Goal: Communication & Community: Answer question/provide support

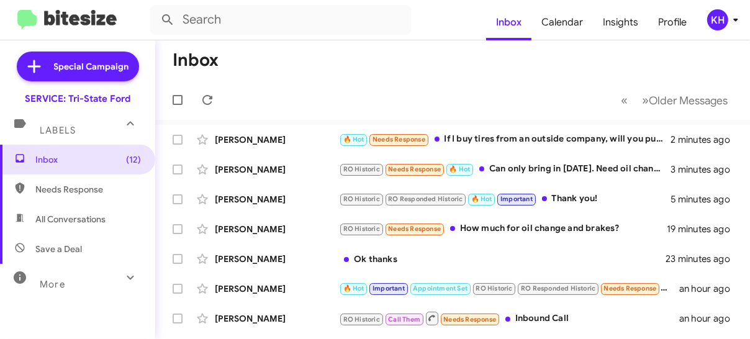
click at [494, 142] on div "🔥 Hot Needs Response If I buy tires from an outside company, will you put them …" at bounding box center [504, 139] width 331 height 14
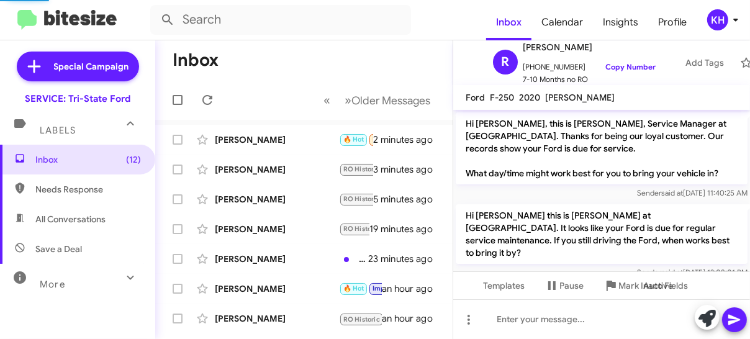
scroll to position [1100, 0]
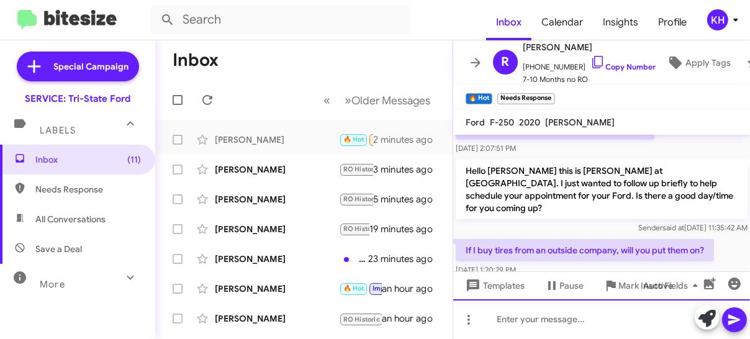
click at [578, 312] on div at bounding box center [601, 319] width 297 height 40
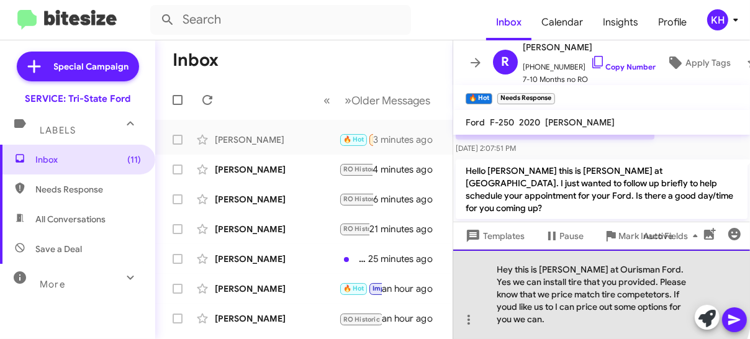
click at [534, 292] on div "Hey this is [PERSON_NAME] at Ourisman Ford. Yes we can install tire that you pr…" at bounding box center [601, 294] width 297 height 89
click at [504, 318] on div "Hey this is [PERSON_NAME] at Ourisman Ford. Yes we can install tires that you p…" at bounding box center [601, 294] width 297 height 89
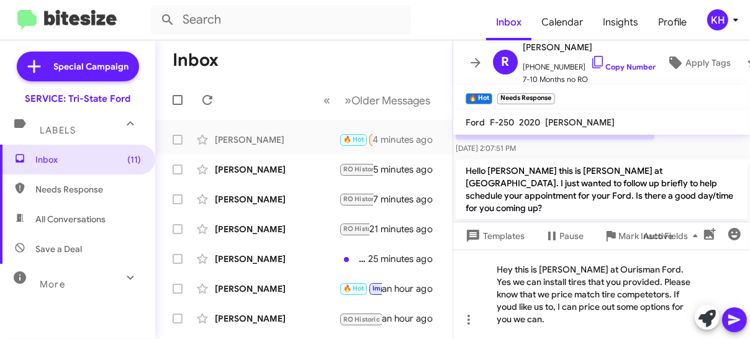
click at [738, 322] on icon at bounding box center [734, 319] width 15 height 15
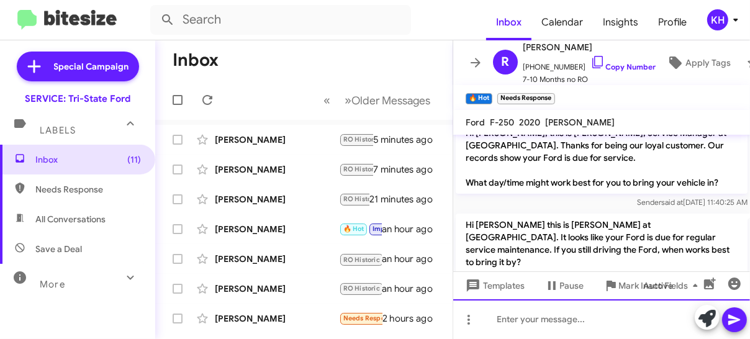
scroll to position [0, 0]
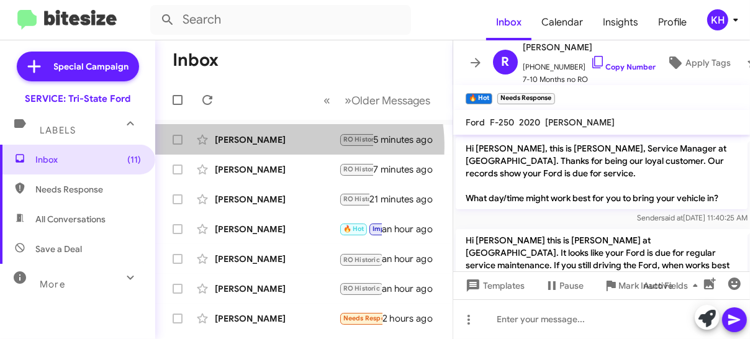
click at [282, 146] on div "[PERSON_NAME] RO Historic Needs Response 🔥 Hot Can only bring in [DATE]. Need o…" at bounding box center [303, 139] width 277 height 25
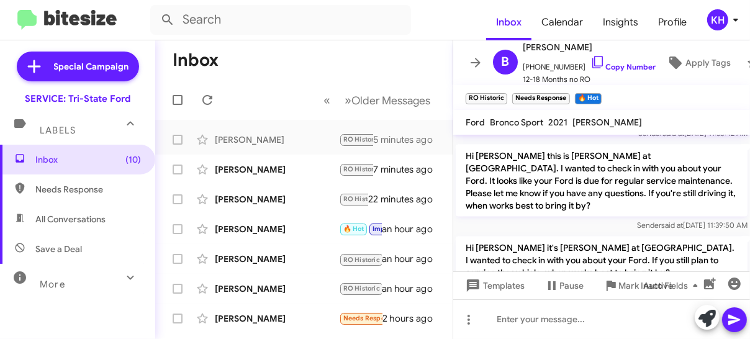
scroll to position [1388, 0]
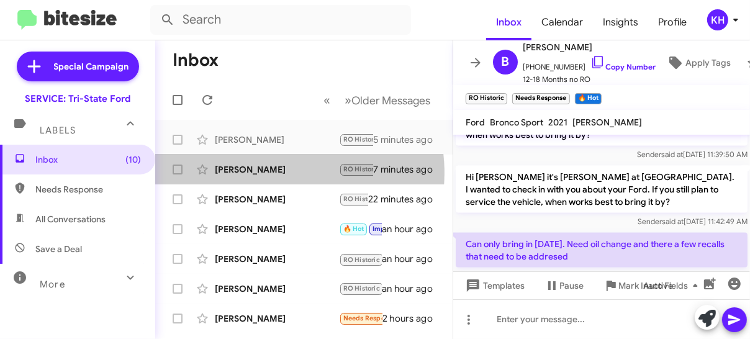
click at [281, 173] on div "[PERSON_NAME]" at bounding box center [277, 169] width 124 height 12
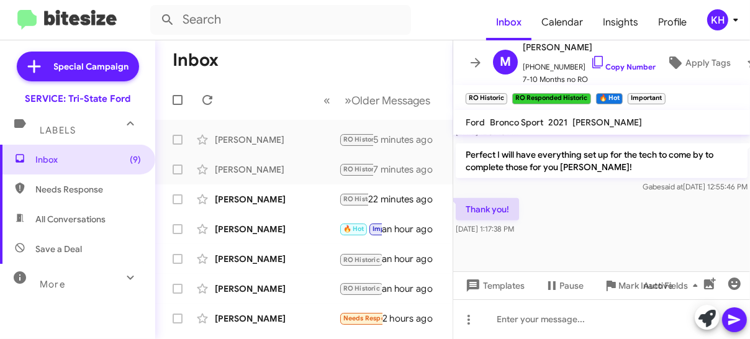
scroll to position [641, 0]
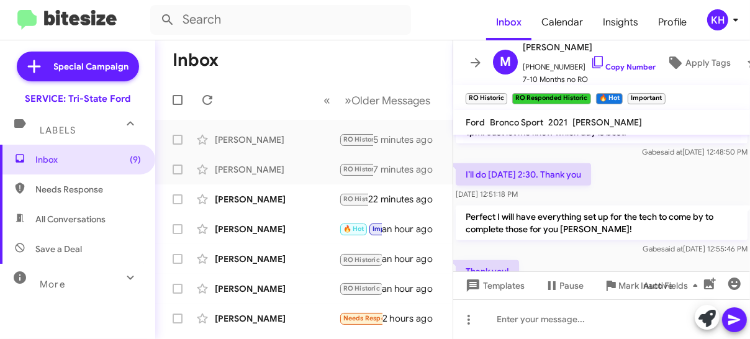
click at [274, 203] on div "[PERSON_NAME]" at bounding box center [277, 199] width 124 height 12
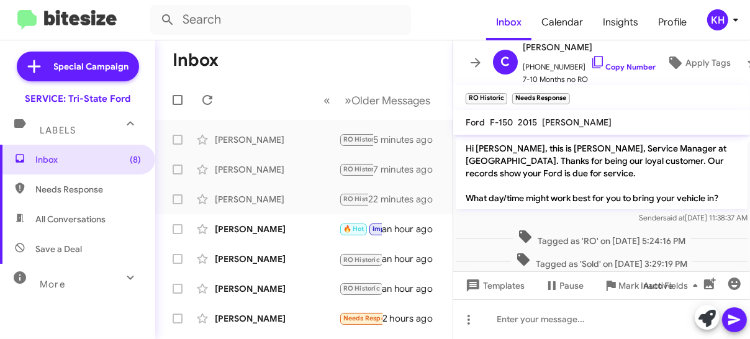
scroll to position [125, 0]
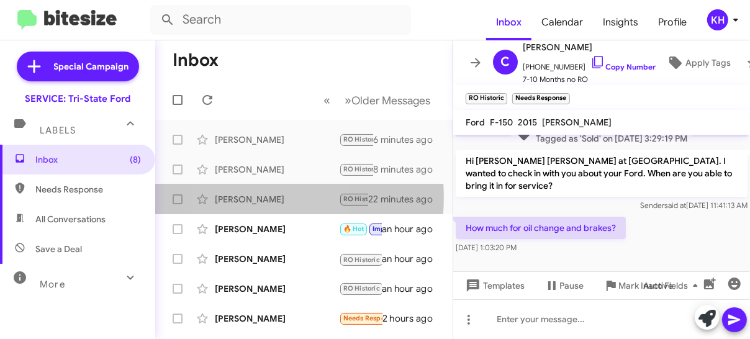
click at [238, 197] on div "[PERSON_NAME]" at bounding box center [277, 199] width 124 height 12
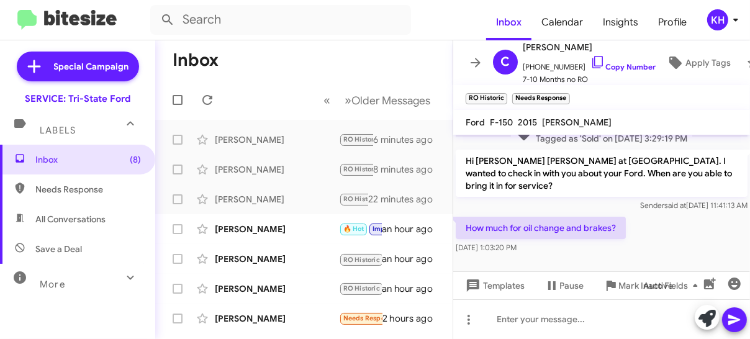
click at [590, 55] on icon at bounding box center [597, 62] width 15 height 15
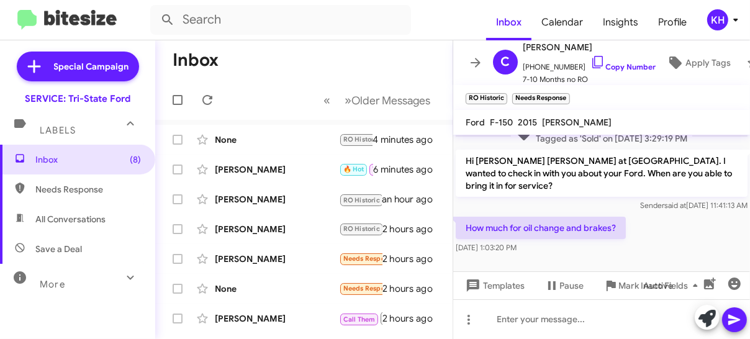
click at [590, 56] on icon at bounding box center [597, 62] width 15 height 15
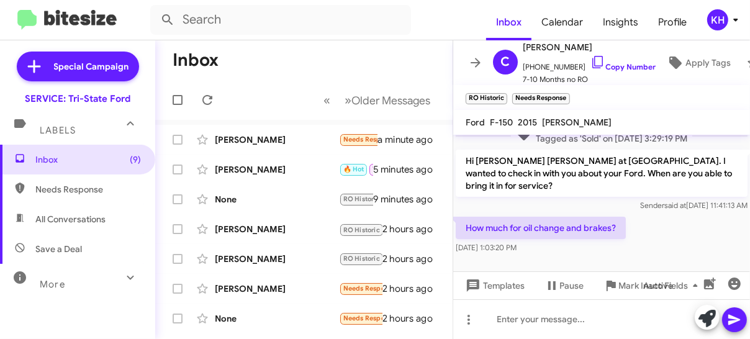
click at [562, 250] on div "[DATE] 1:03:20 PM" at bounding box center [541, 247] width 170 height 12
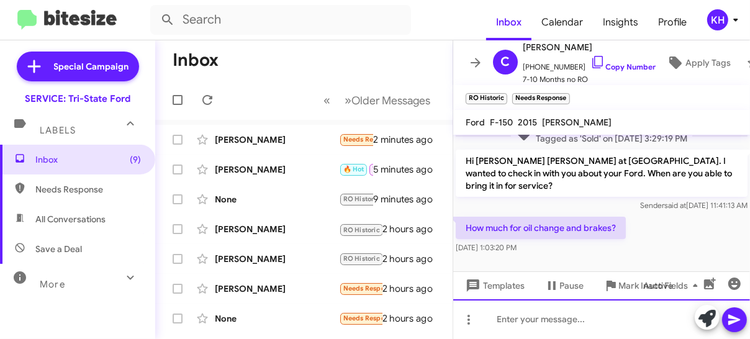
click at [556, 312] on div at bounding box center [601, 319] width 297 height 40
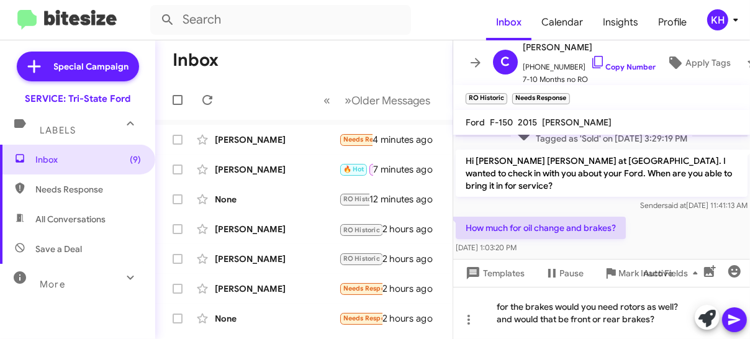
click at [740, 323] on icon at bounding box center [734, 319] width 15 height 15
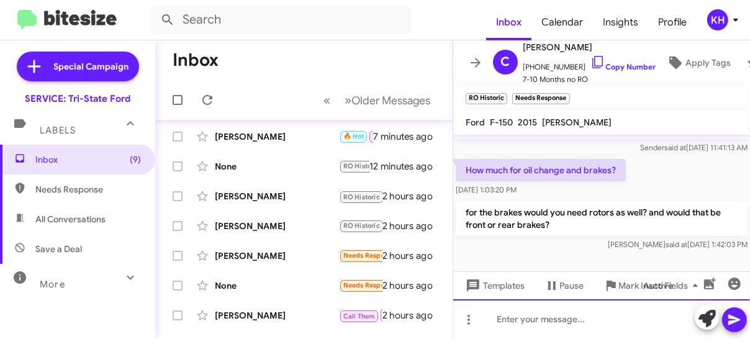
scroll to position [0, 0]
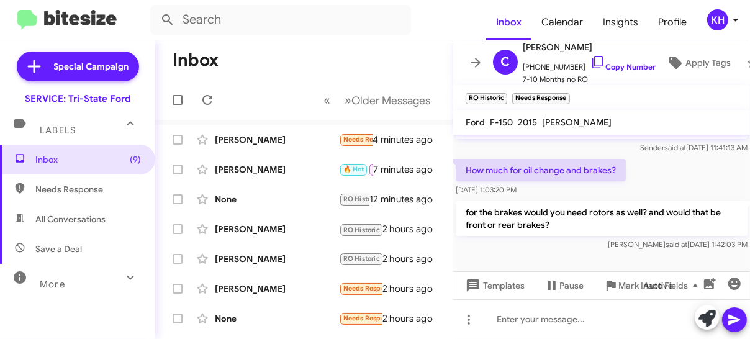
click at [274, 141] on div "[PERSON_NAME]" at bounding box center [277, 139] width 124 height 12
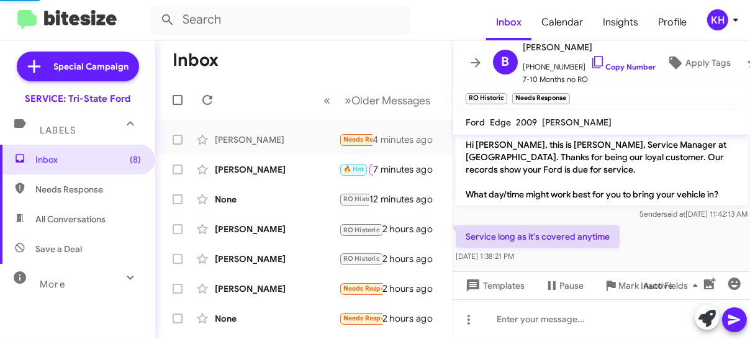
scroll to position [3, 0]
click at [590, 55] on icon at bounding box center [597, 62] width 15 height 15
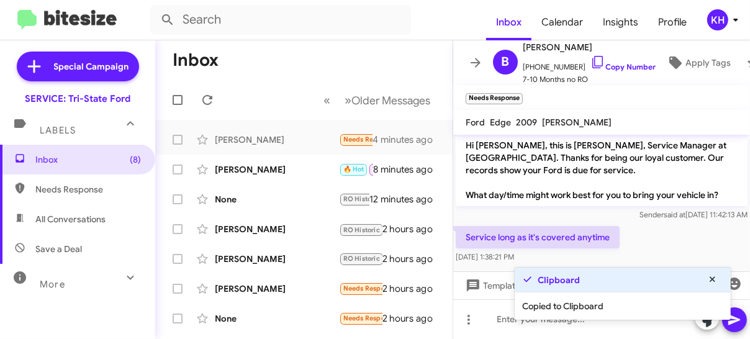
click at [510, 254] on div "Service long as it's covered anytime [DATE] 1:38:21 PM" at bounding box center [538, 244] width 164 height 37
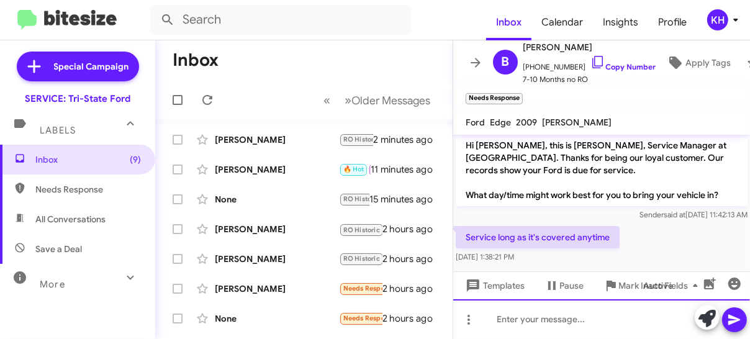
click at [626, 315] on div at bounding box center [601, 319] width 297 height 40
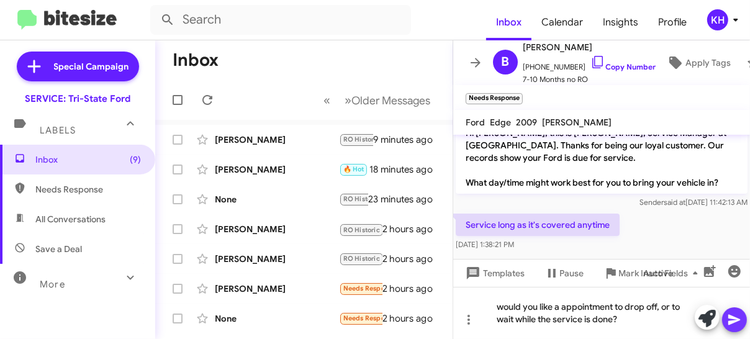
click at [729, 318] on icon at bounding box center [734, 320] width 12 height 11
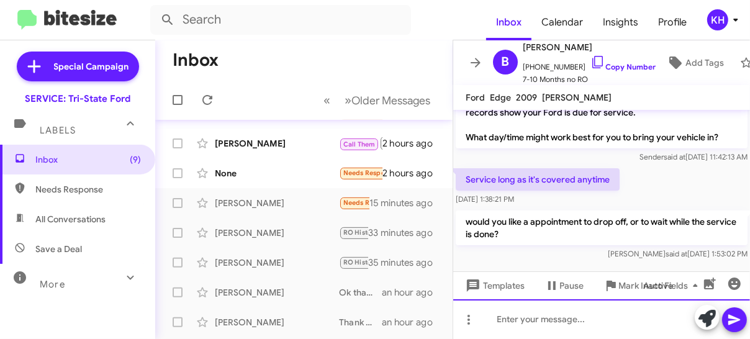
scroll to position [0, 0]
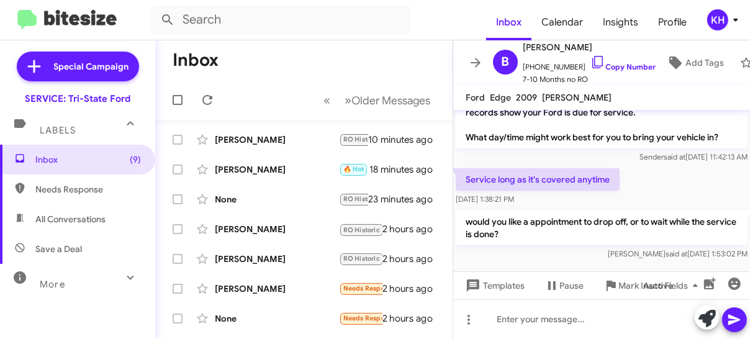
click at [294, 142] on div "[PERSON_NAME]" at bounding box center [277, 139] width 124 height 12
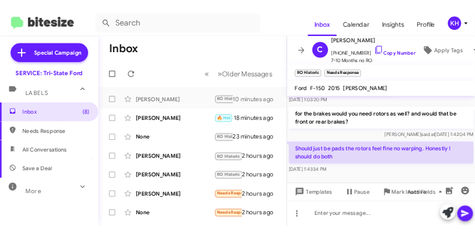
scroll to position [241, 0]
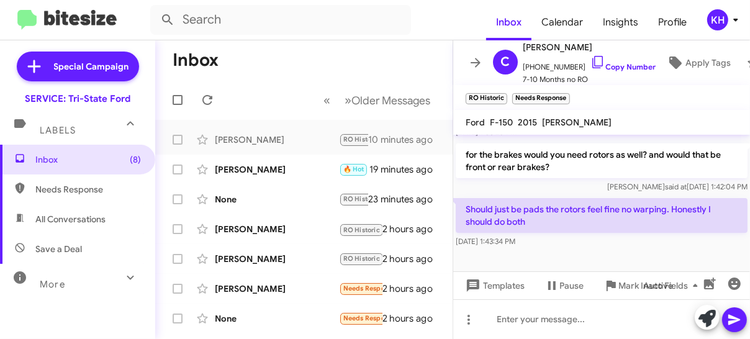
click at [590, 56] on icon at bounding box center [597, 62] width 15 height 15
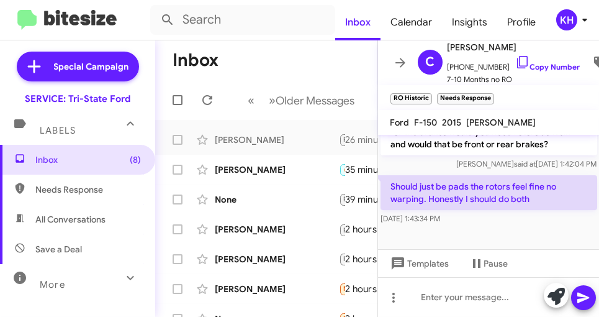
scroll to position [278, 0]
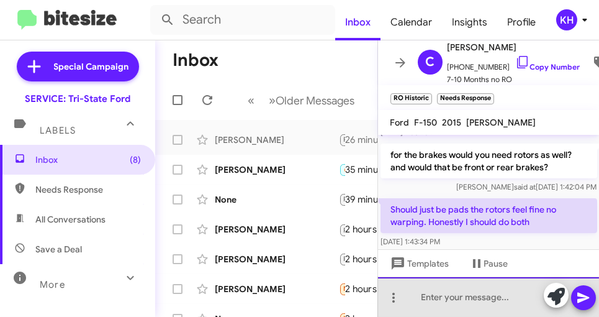
click at [448, 295] on div at bounding box center [489, 297] width 222 height 40
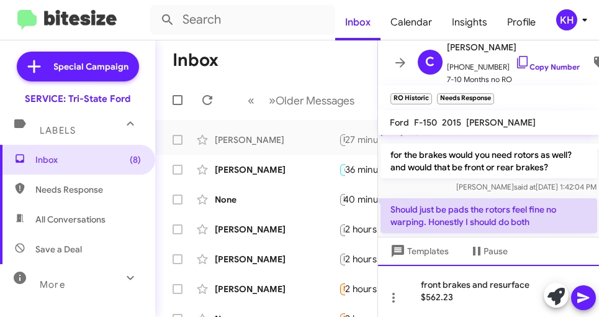
click at [467, 300] on div "front brakes and resurface $562.23" at bounding box center [489, 290] width 222 height 52
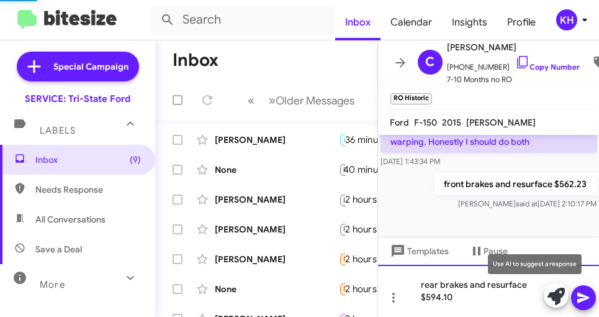
scroll to position [403, 0]
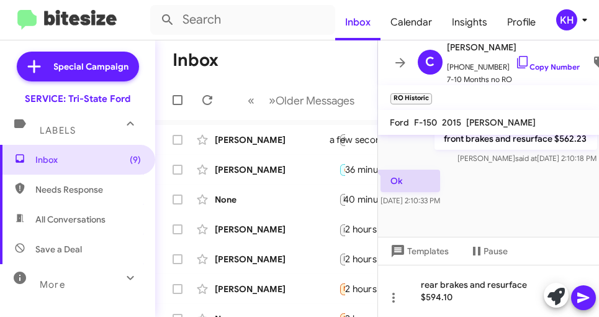
click at [583, 295] on icon at bounding box center [583, 297] width 12 height 11
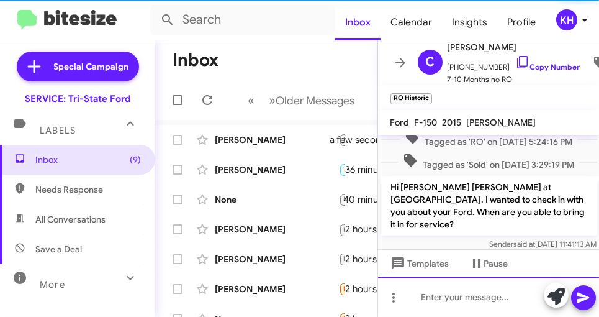
scroll to position [436, 0]
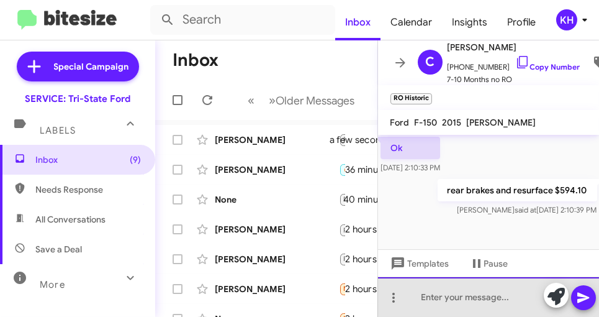
click at [452, 302] on div at bounding box center [489, 297] width 222 height 40
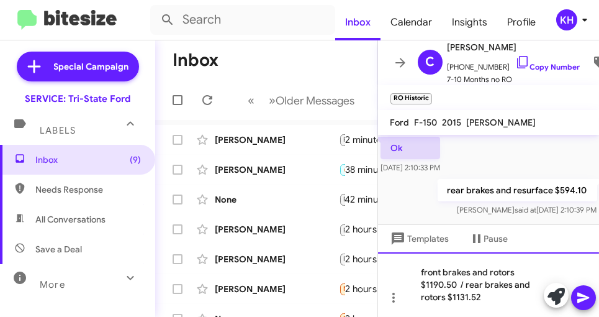
click at [402, 276] on div "front brakes and rotors $1190.50 / rear brakes and rotors $1131.52" at bounding box center [489, 284] width 222 height 65
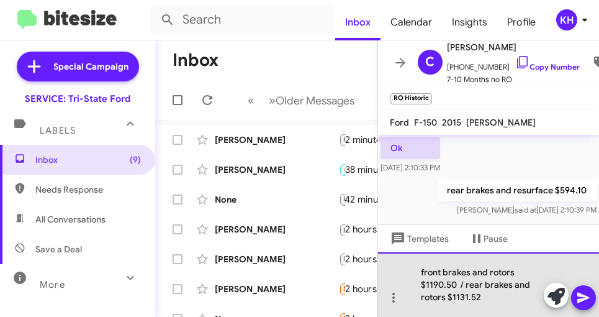
click at [486, 299] on div "front brakes and rotors $1190.50 / rear brakes and rotors $1131.52" at bounding box center [489, 284] width 222 height 65
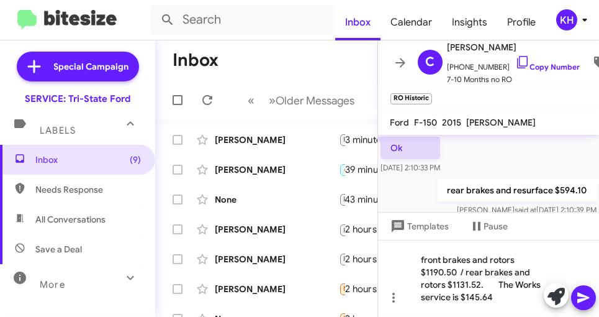
click at [587, 294] on icon at bounding box center [583, 297] width 15 height 15
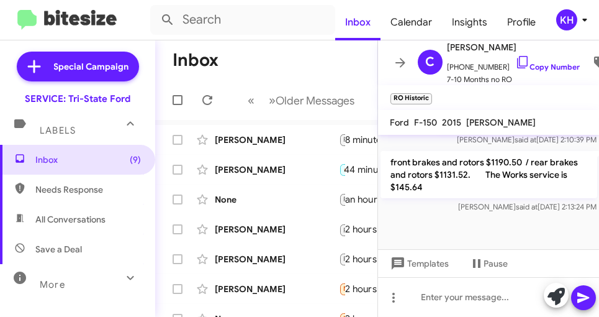
scroll to position [506, 0]
click at [470, 288] on div at bounding box center [489, 297] width 222 height 40
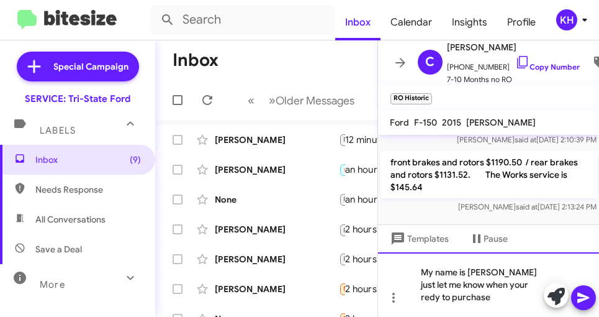
click at [488, 285] on div "My name is [PERSON_NAME] just let me know when your redy to purchase" at bounding box center [489, 284] width 222 height 65
click at [463, 294] on div "My name is [PERSON_NAME] just let me know when youre redy to purchase" at bounding box center [489, 284] width 222 height 65
click at [479, 283] on div "My name is [PERSON_NAME] just let me know when youre redy to purchase" at bounding box center [489, 284] width 222 height 65
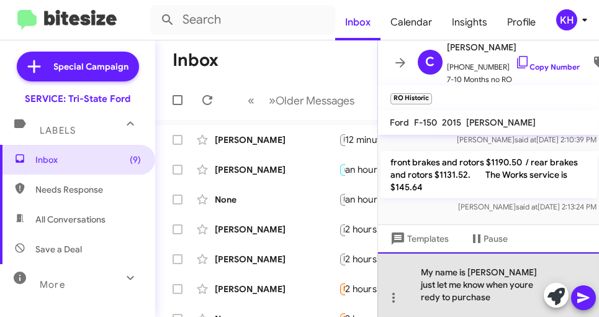
drag, startPoint x: 480, startPoint y: 284, endPoint x: 471, endPoint y: 293, distance: 12.7
click at [471, 293] on div "My name is [PERSON_NAME] just let me know when youre redy to purchase" at bounding box center [489, 284] width 222 height 65
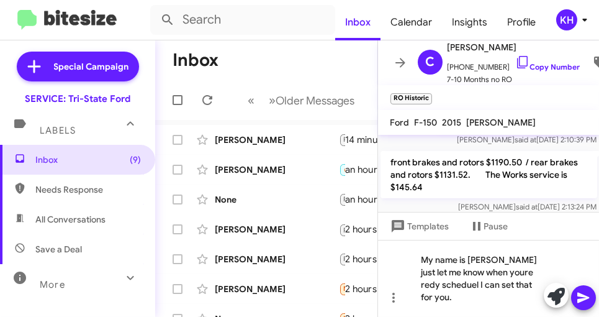
click at [586, 302] on icon at bounding box center [583, 297] width 15 height 15
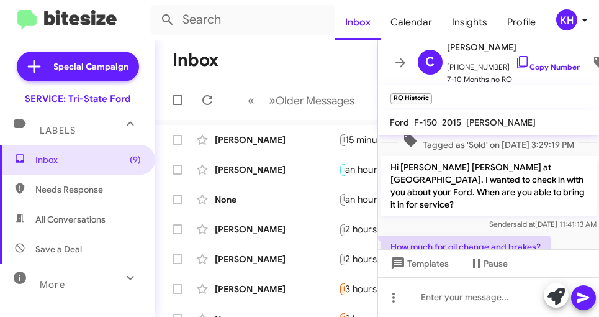
scroll to position [130, 0]
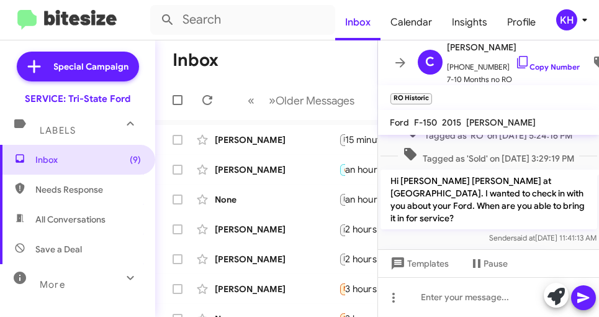
click at [243, 140] on div "[PERSON_NAME]" at bounding box center [277, 139] width 124 height 12
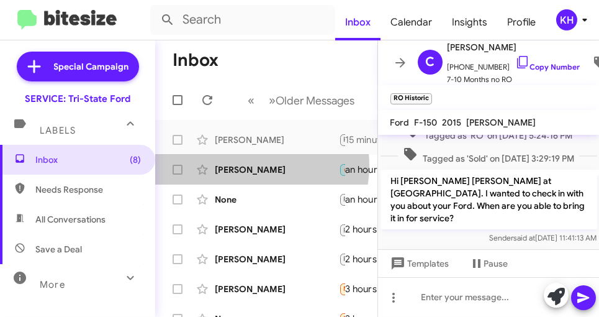
click at [241, 164] on div "[PERSON_NAME]" at bounding box center [277, 169] width 124 height 12
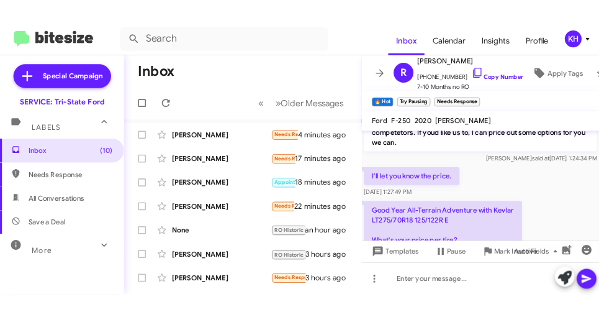
scroll to position [1400, 0]
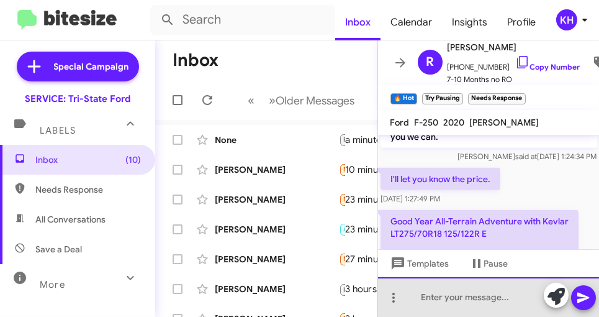
click at [425, 289] on div at bounding box center [489, 297] width 222 height 40
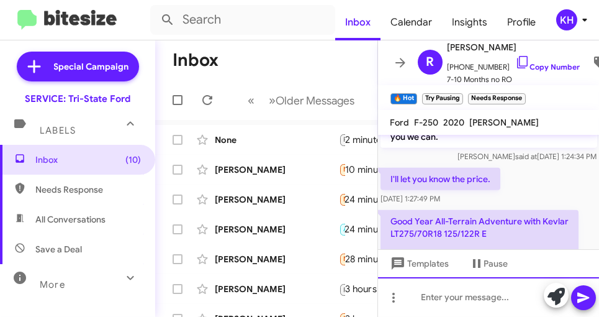
click at [411, 300] on div at bounding box center [489, 297] width 222 height 40
click at [516, 297] on div "that tire is 303.00" at bounding box center [489, 297] width 222 height 40
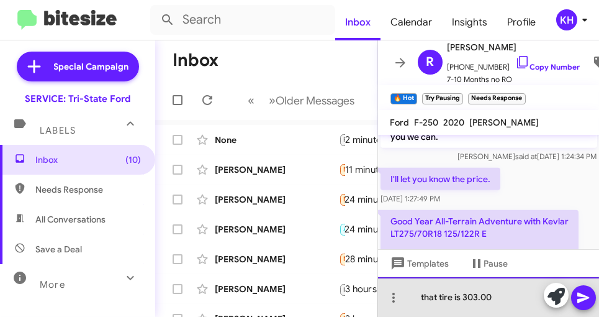
click at [424, 295] on div "that tire is 303.00" at bounding box center [489, 297] width 222 height 40
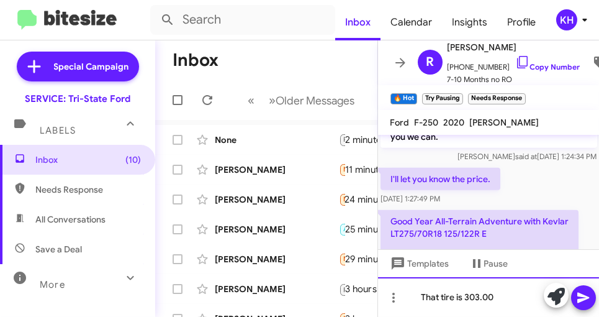
click at [503, 299] on div "That tire is 303.00" at bounding box center [489, 297] width 222 height 40
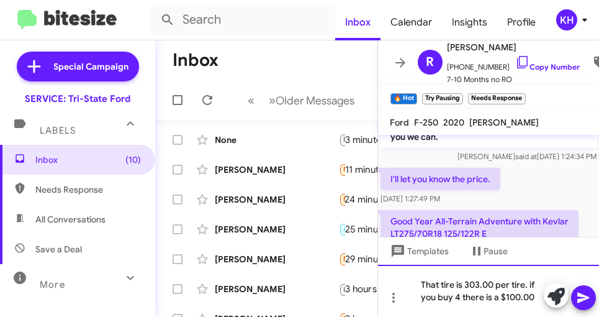
click at [534, 293] on div "That tire is 303.00 per tire. if you buy 4 there is a $100.00" at bounding box center [489, 290] width 222 height 52
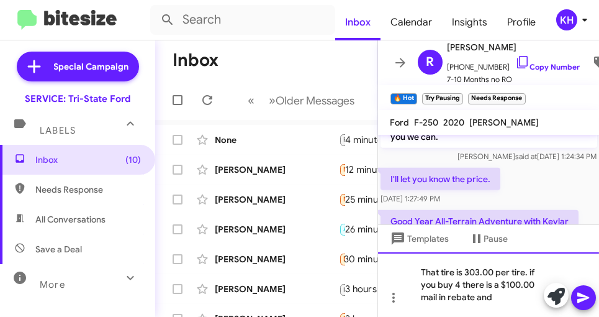
click at [496, 295] on div "That tire is 303.00 per tire. if you buy 4 there is a $100.00 mail in rebate and" at bounding box center [489, 284] width 222 height 65
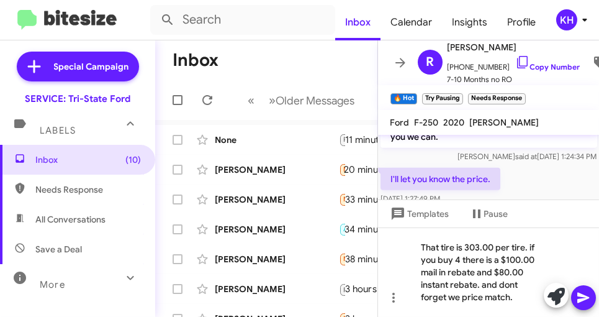
click at [582, 294] on icon at bounding box center [583, 297] width 12 height 11
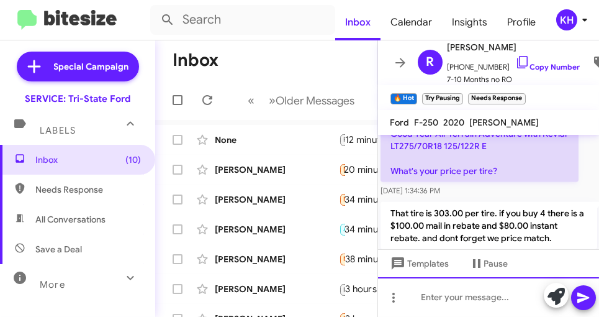
scroll to position [1590, 0]
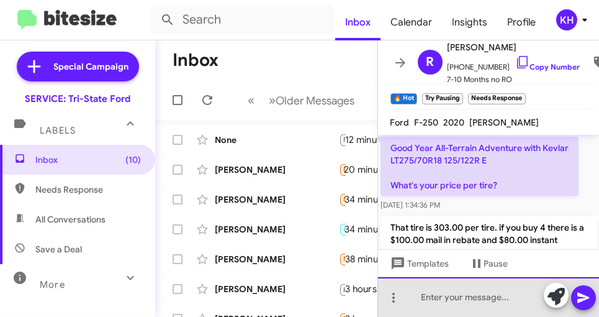
click at [432, 290] on div at bounding box center [489, 297] width 222 height 40
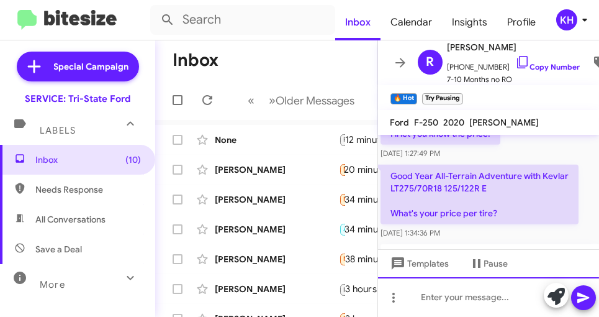
scroll to position [1696, 0]
